Goal: Information Seeking & Learning: Learn about a topic

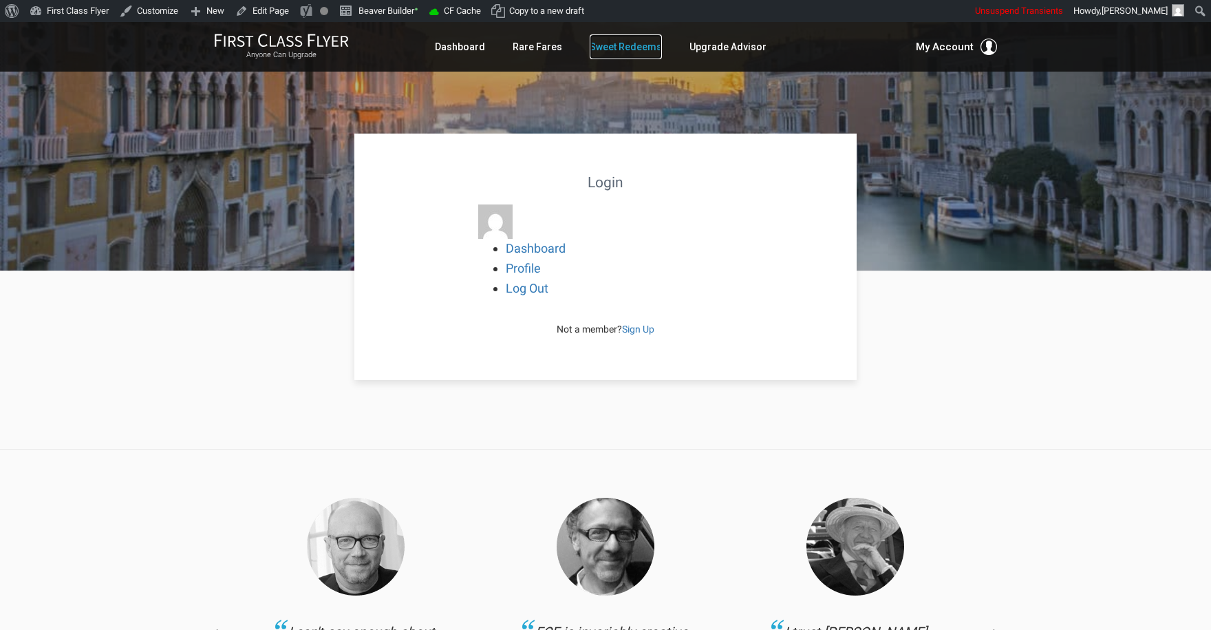
click at [647, 52] on link "Sweet Redeems" at bounding box center [626, 46] width 72 height 25
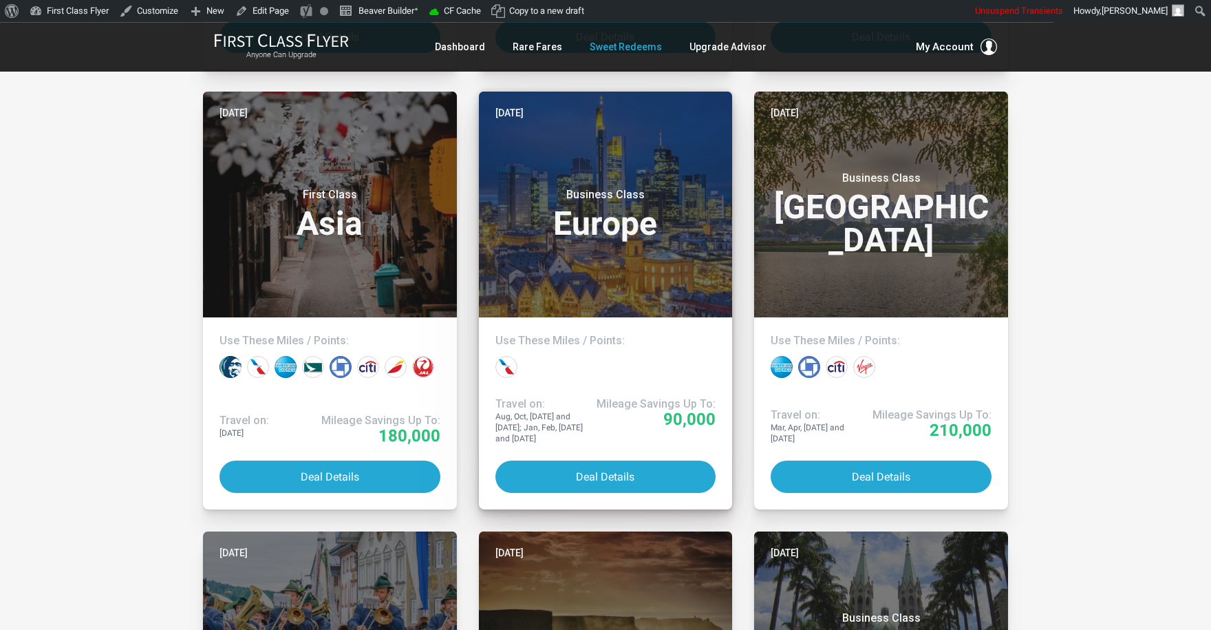
scroll to position [1134, 0]
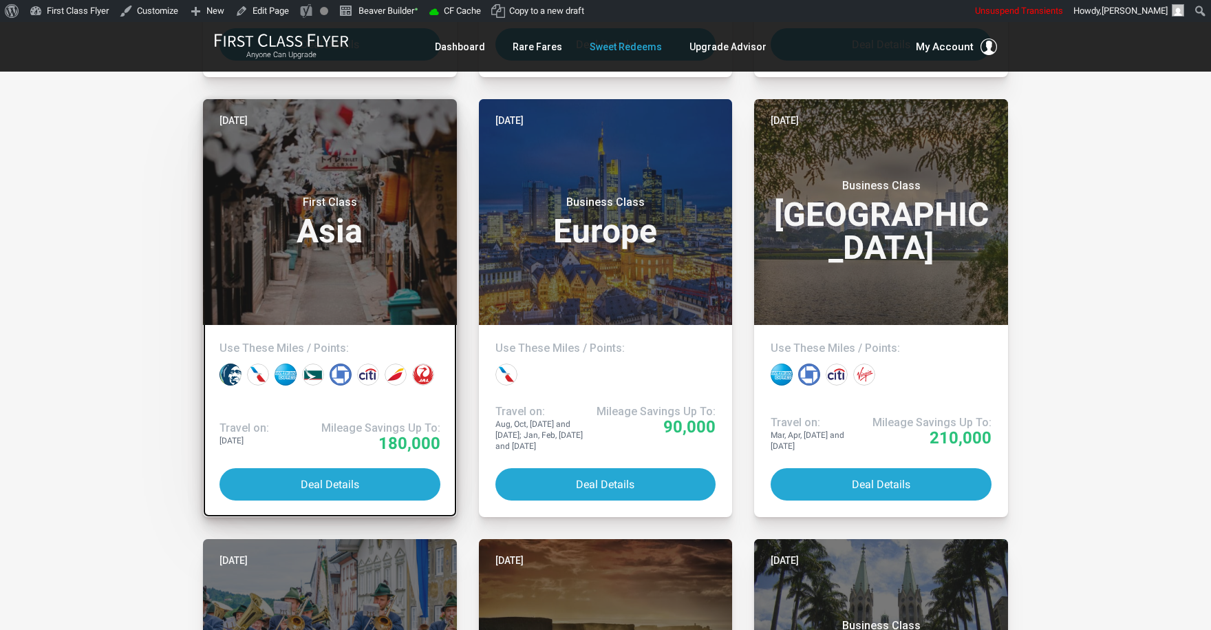
click at [434, 210] on h3 "First Class Asia" at bounding box center [329, 221] width 221 height 52
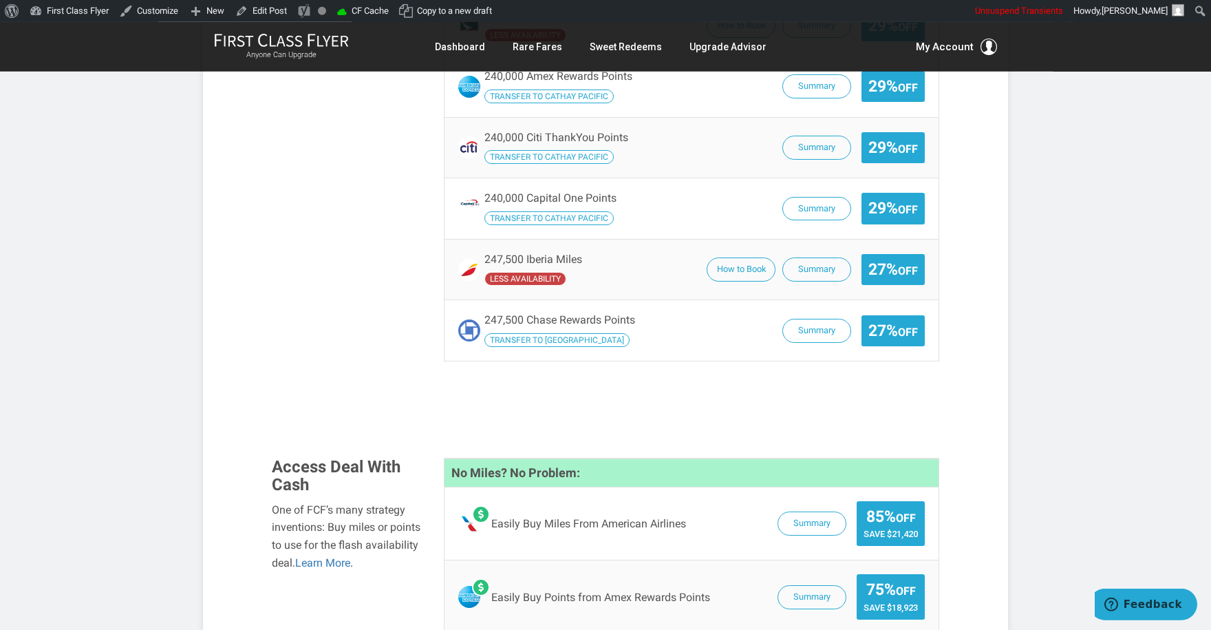
scroll to position [1200, 0]
click at [292, 10] on link "Edit Post" at bounding box center [261, 11] width 63 height 22
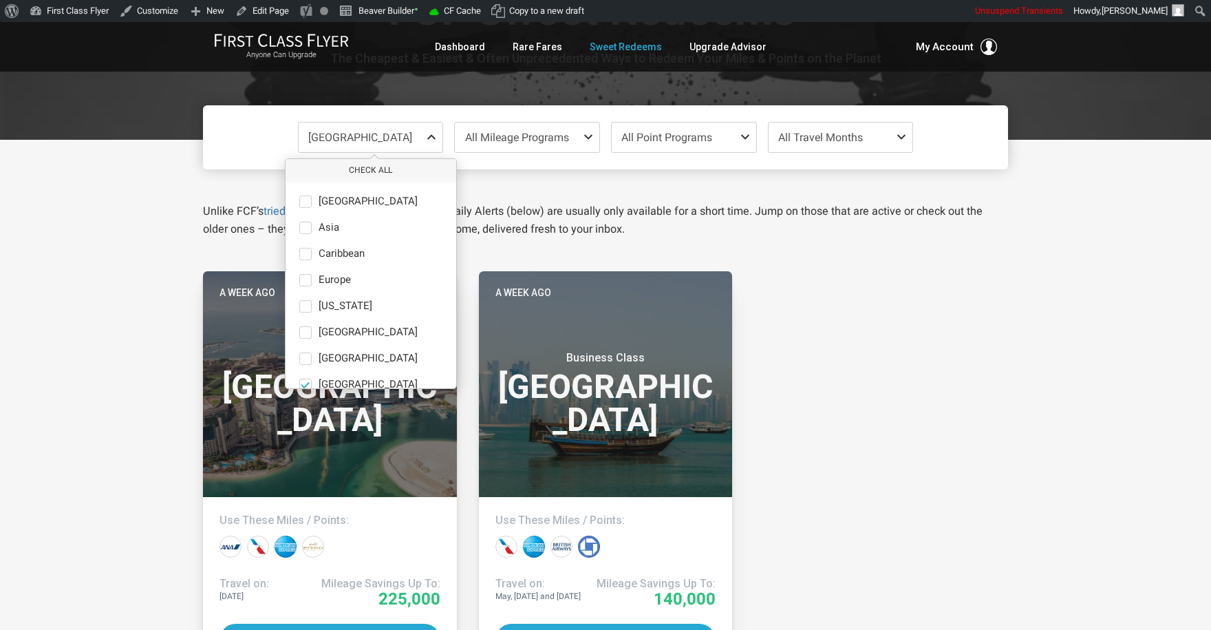
scroll to position [95, 0]
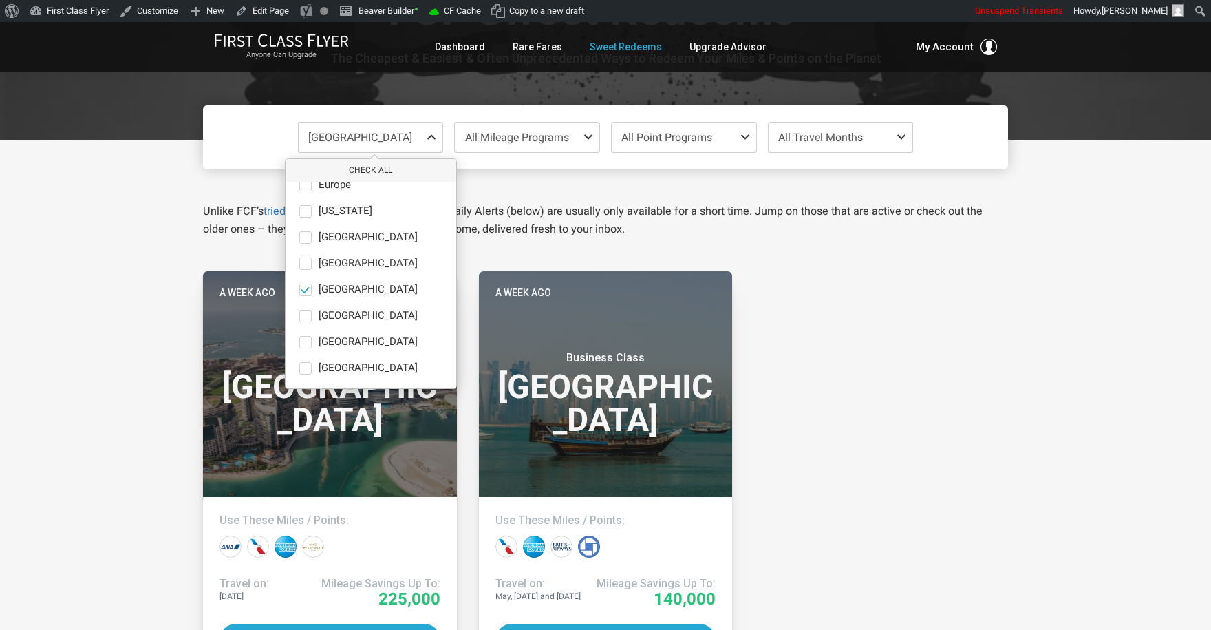
click at [186, 183] on div "Middle East Check All Africa only Asia only Caribbean only Europe only Hawaii o…" at bounding box center [605, 574] width 1211 height 868
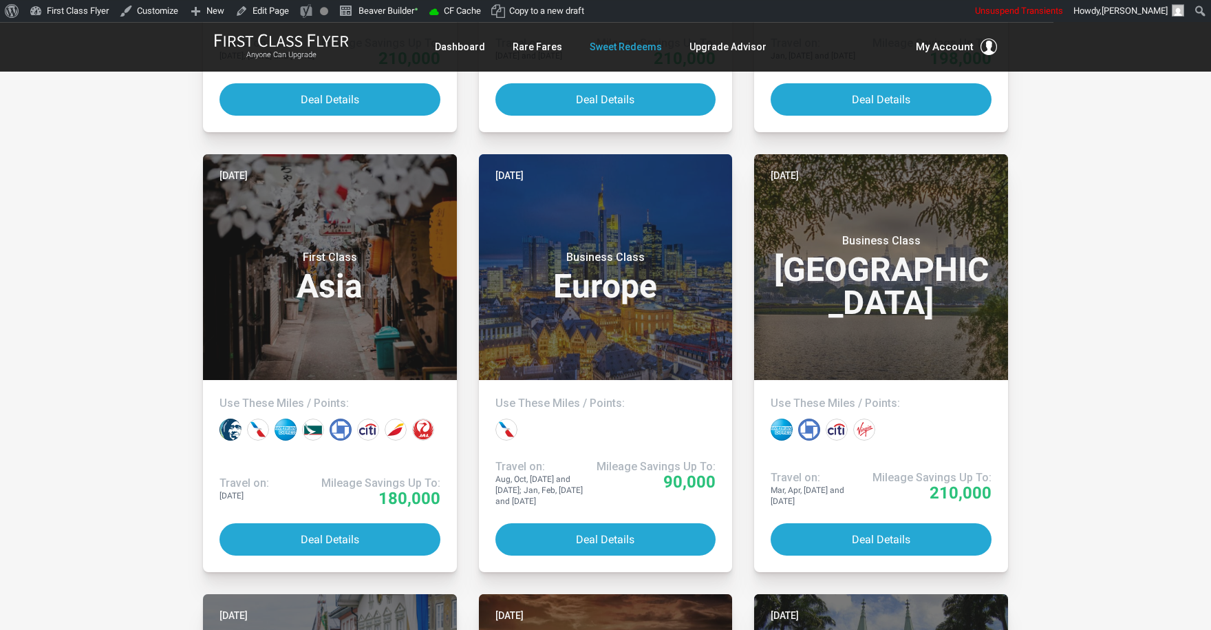
scroll to position [1079, 0]
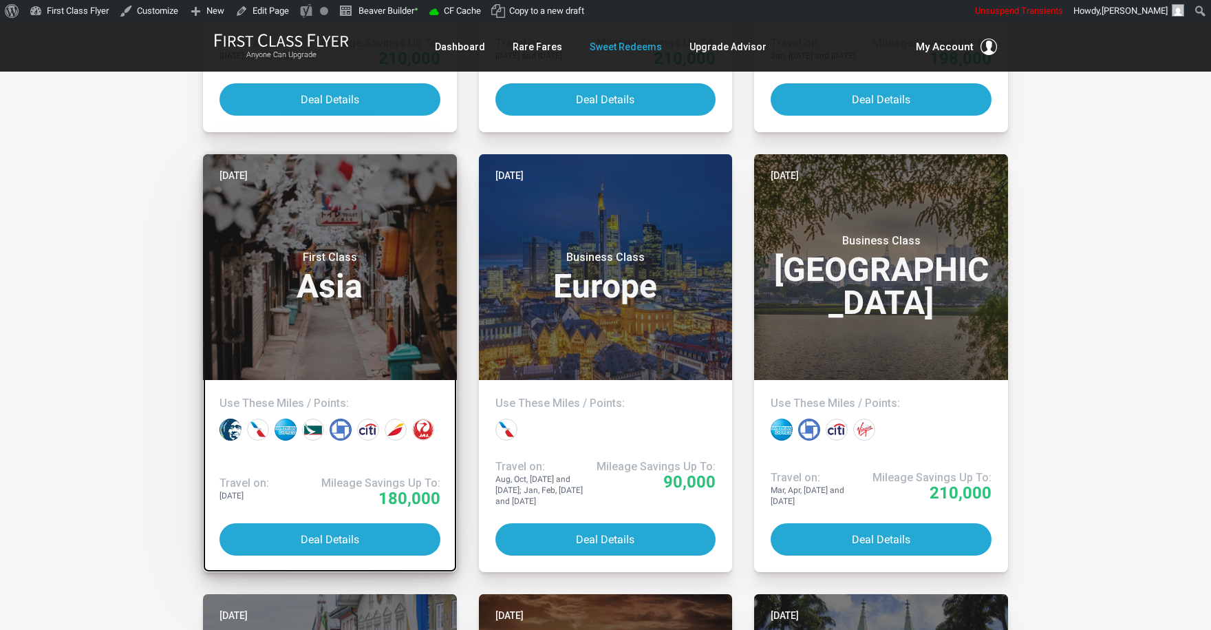
click at [375, 297] on h3 "First Class Asia" at bounding box center [329, 276] width 221 height 52
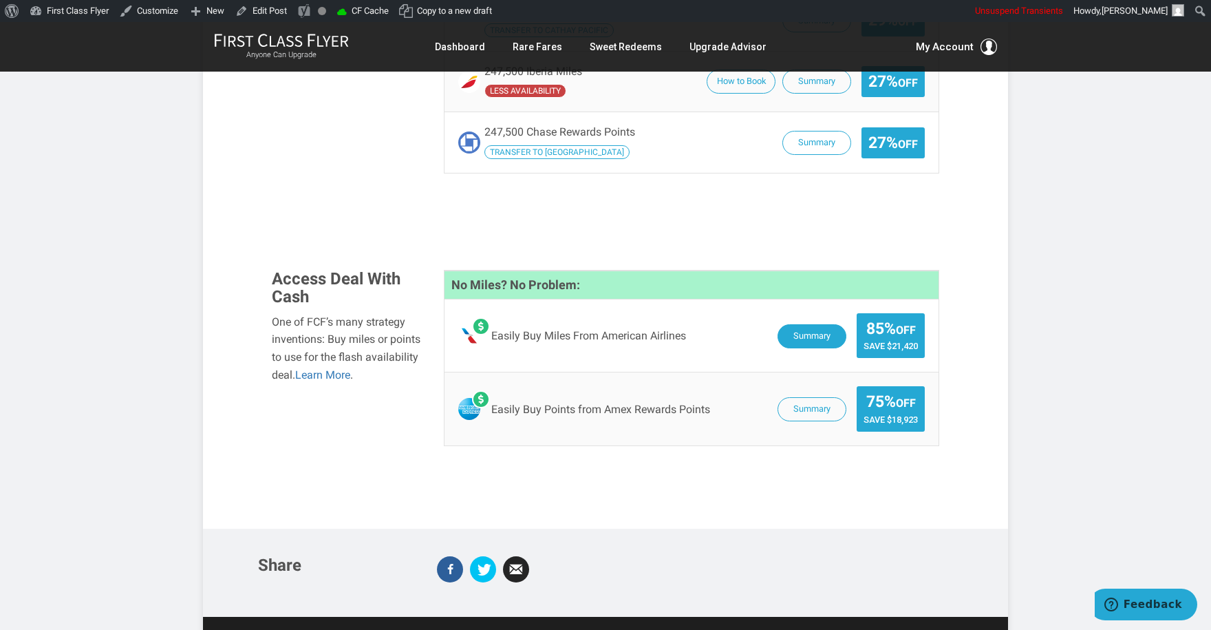
click at [791, 324] on button "Summary" at bounding box center [812, 336] width 69 height 24
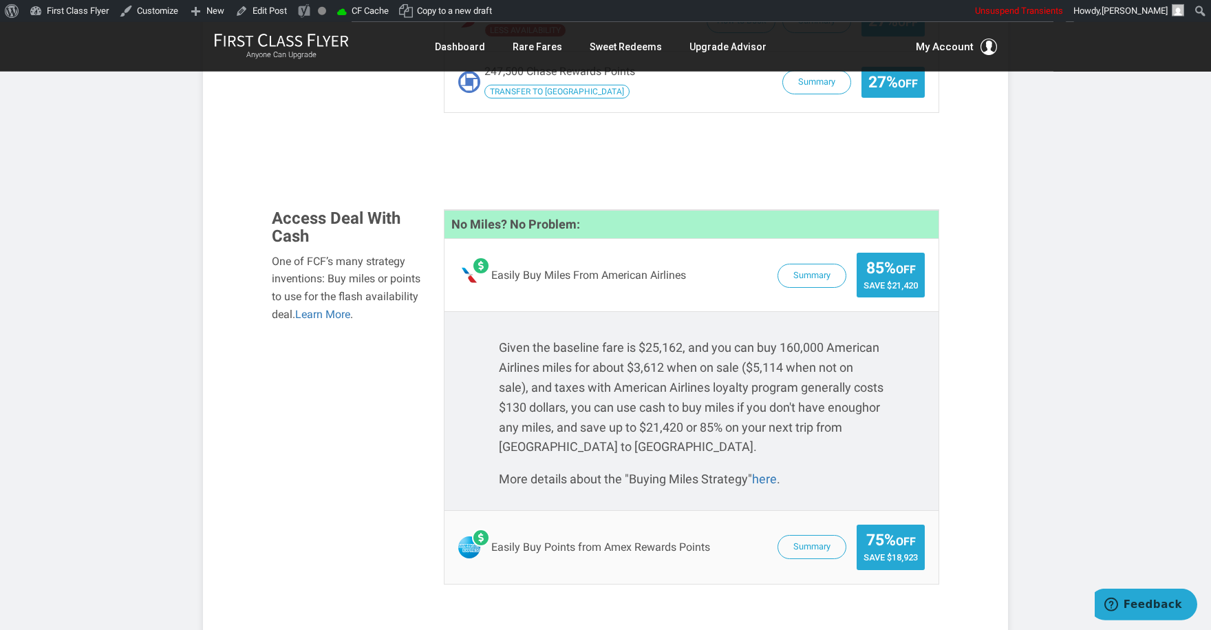
scroll to position [1453, 0]
